Goal: Task Accomplishment & Management: Manage account settings

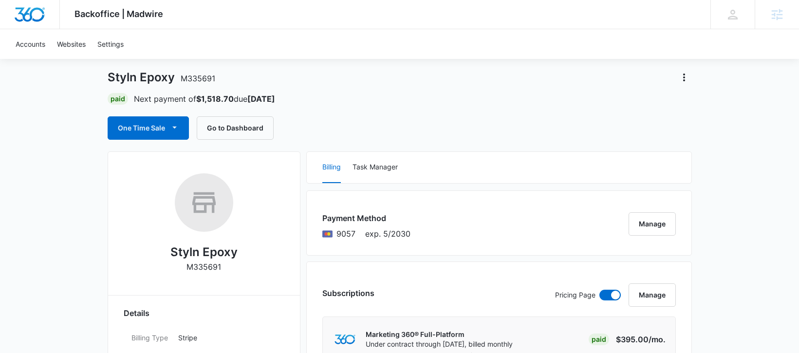
scroll to position [43, 0]
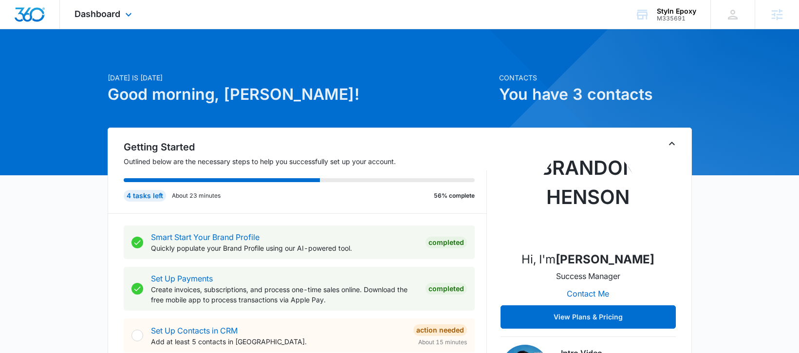
click at [112, 19] on div "Dashboard Apps Reputation Websites Forms CRM Email Social Shop Payments POS Con…" at bounding box center [104, 14] width 89 height 29
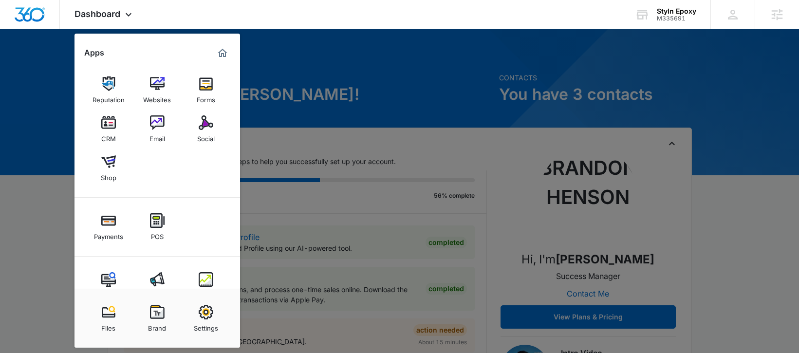
click at [159, 282] on img at bounding box center [157, 279] width 15 height 15
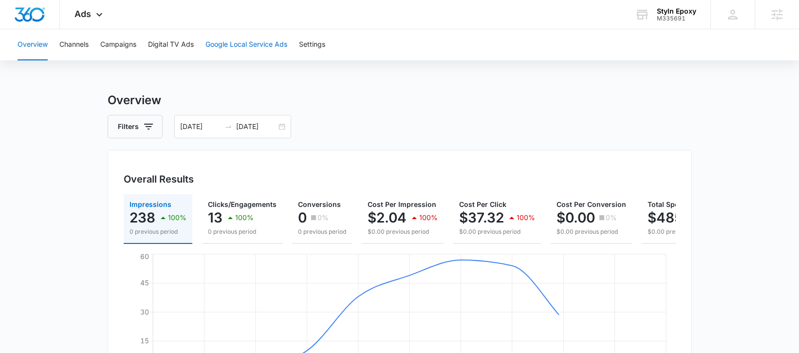
click at [250, 47] on button "Google Local Service Ads" at bounding box center [246, 44] width 82 height 31
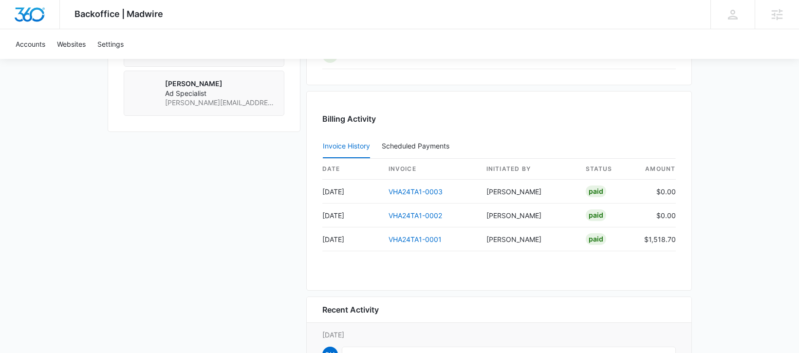
scroll to position [547, 0]
